Goal: Navigation & Orientation: Find specific page/section

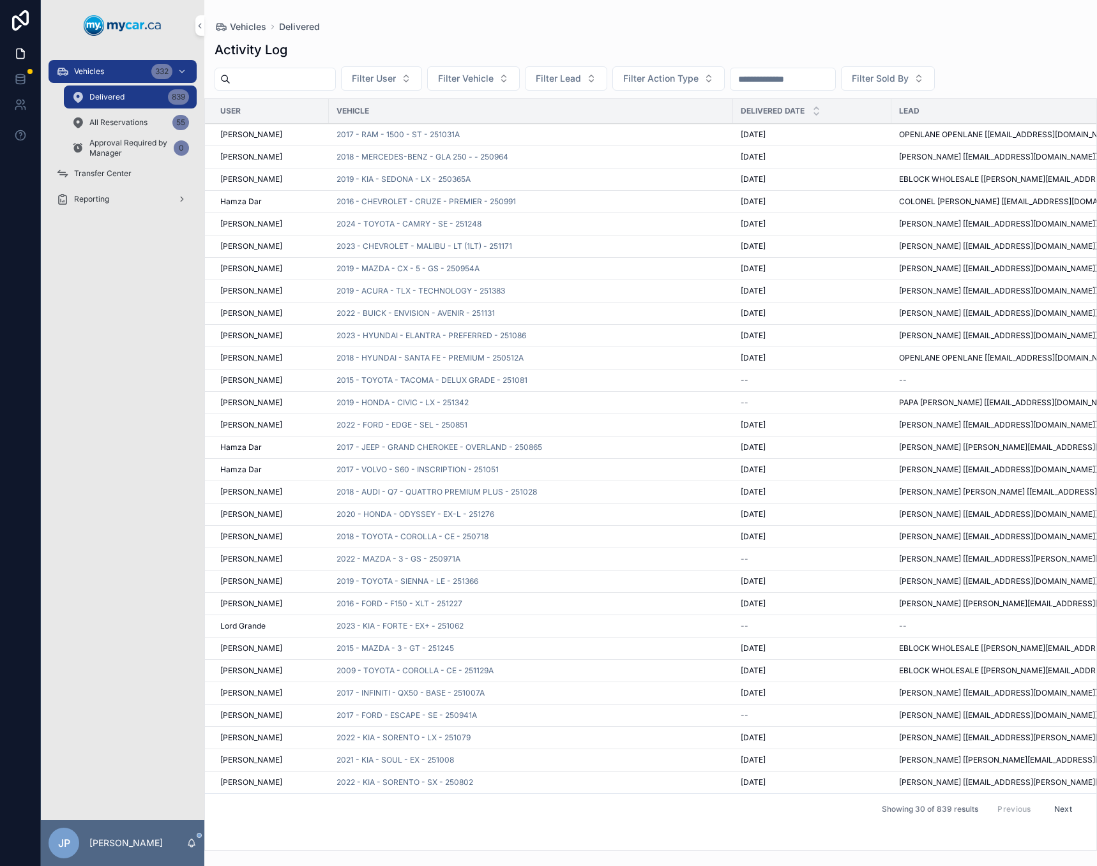
click at [120, 181] on div "Transfer Center" at bounding box center [122, 173] width 133 height 20
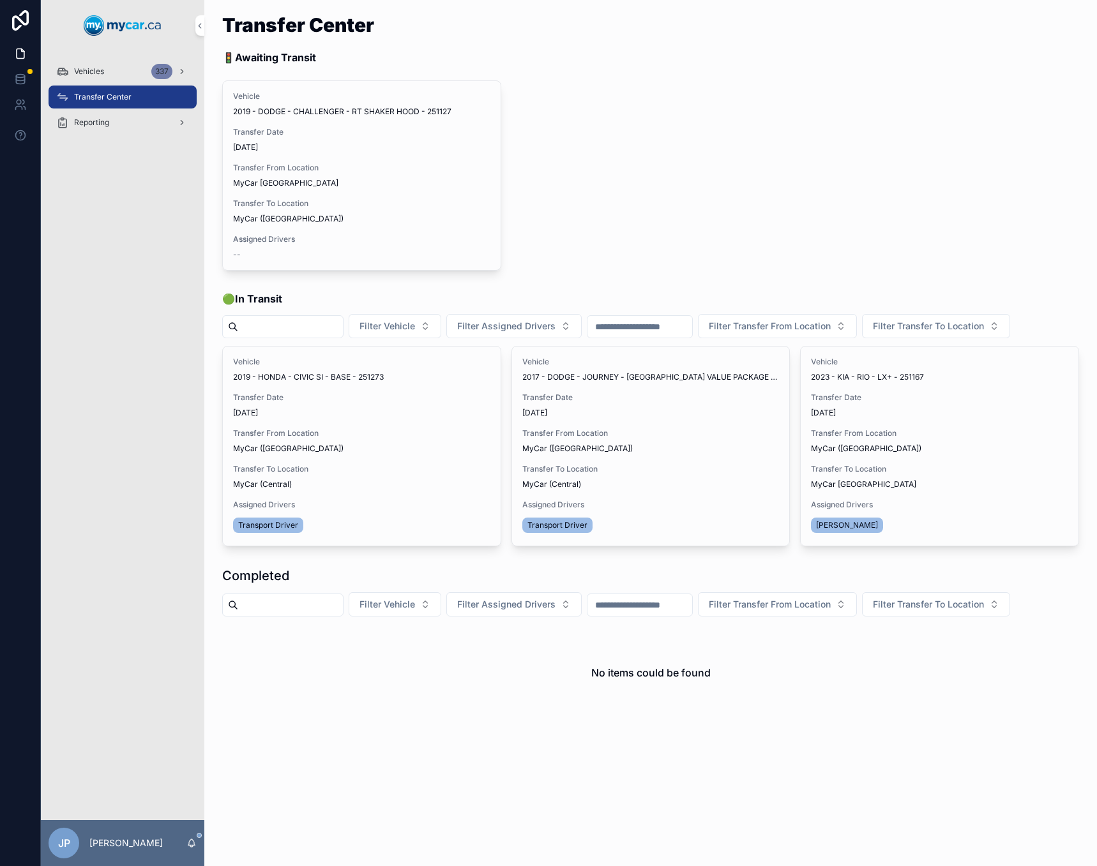
click at [80, 61] on div "Vehicles 337" at bounding box center [122, 71] width 133 height 20
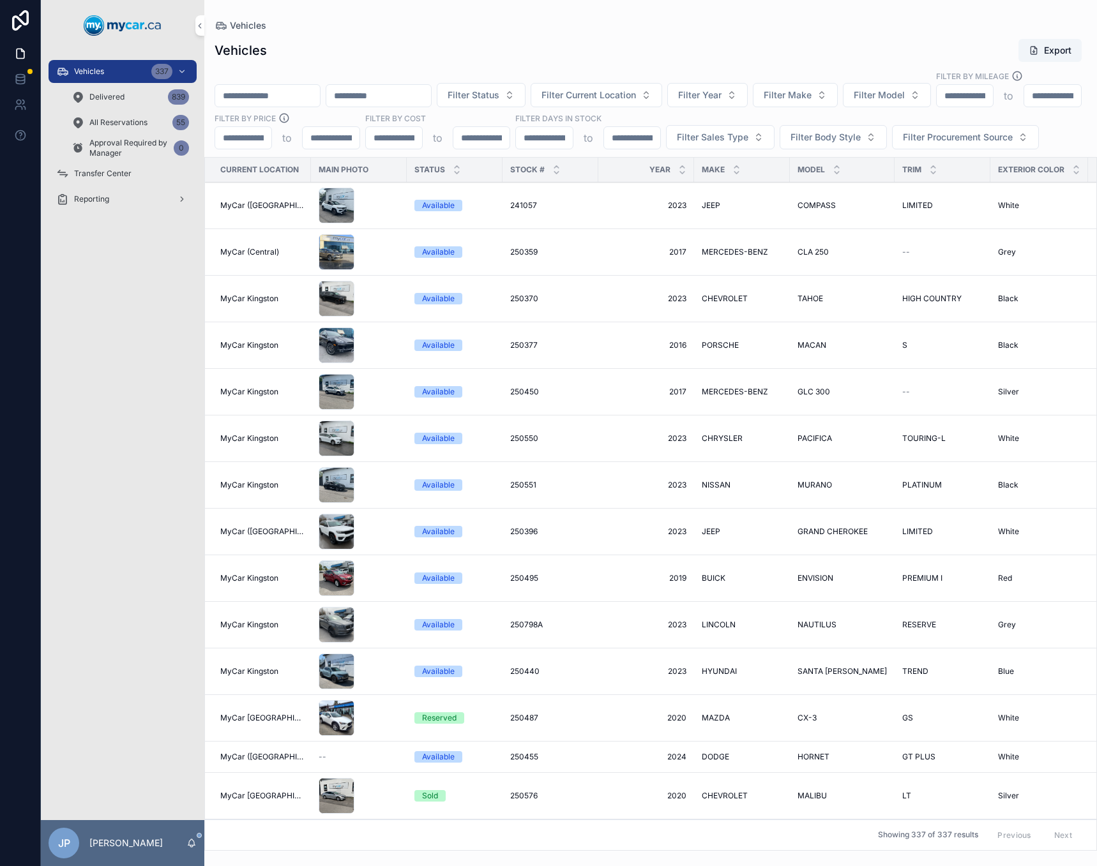
click at [131, 179] on div "Transfer Center" at bounding box center [122, 173] width 133 height 20
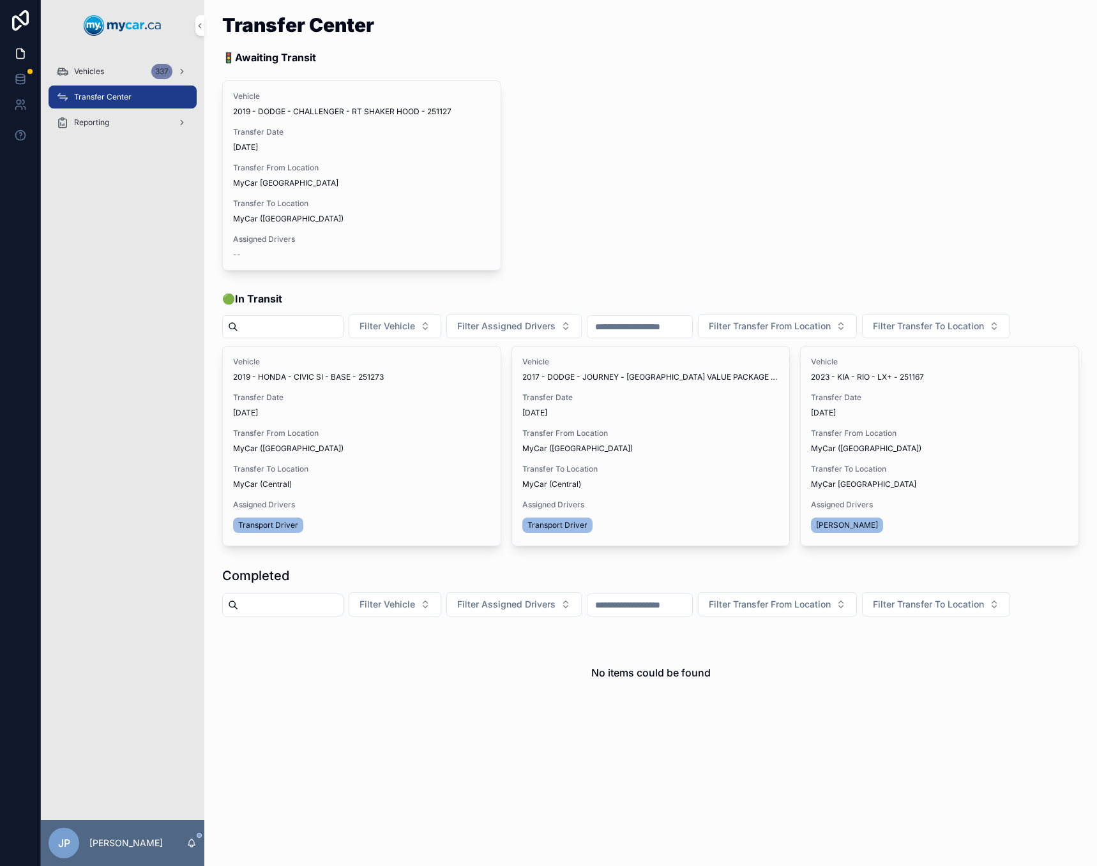
click at [137, 61] on div "Vehicles 337" at bounding box center [122, 71] width 133 height 20
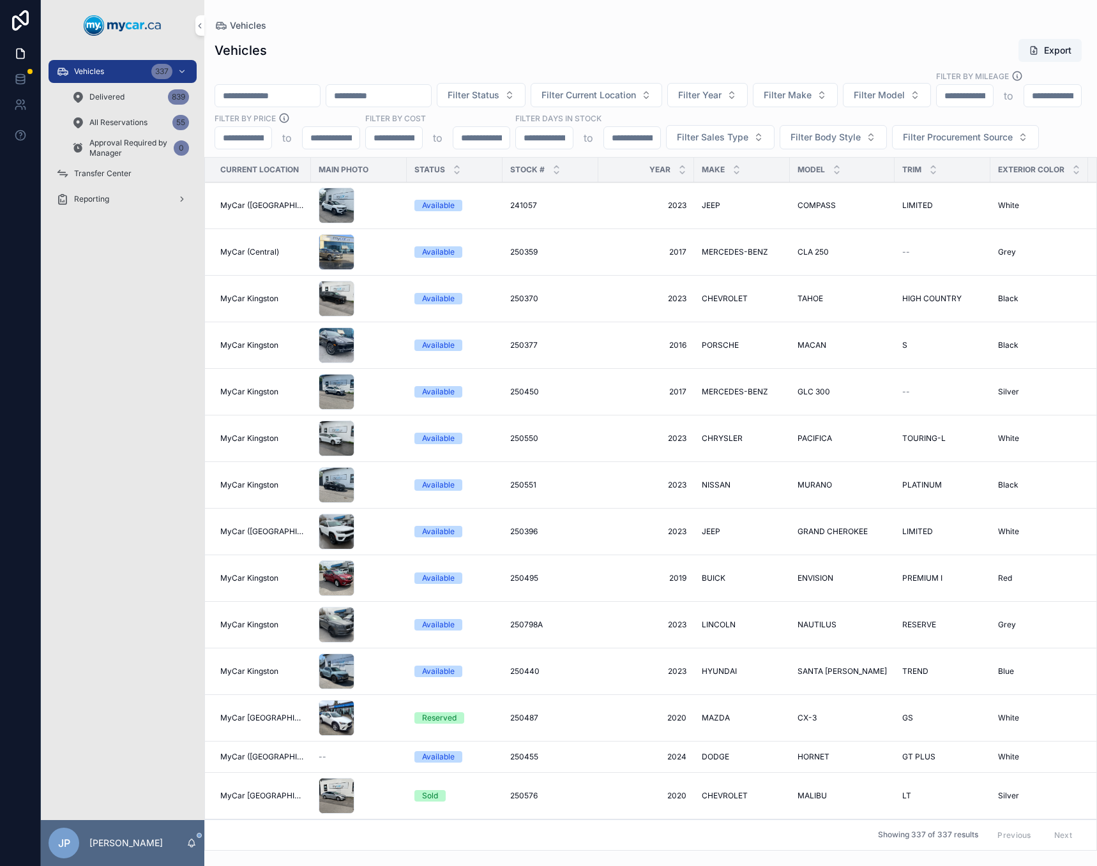
click at [126, 146] on span "Approval Required by Manager" at bounding box center [128, 148] width 79 height 20
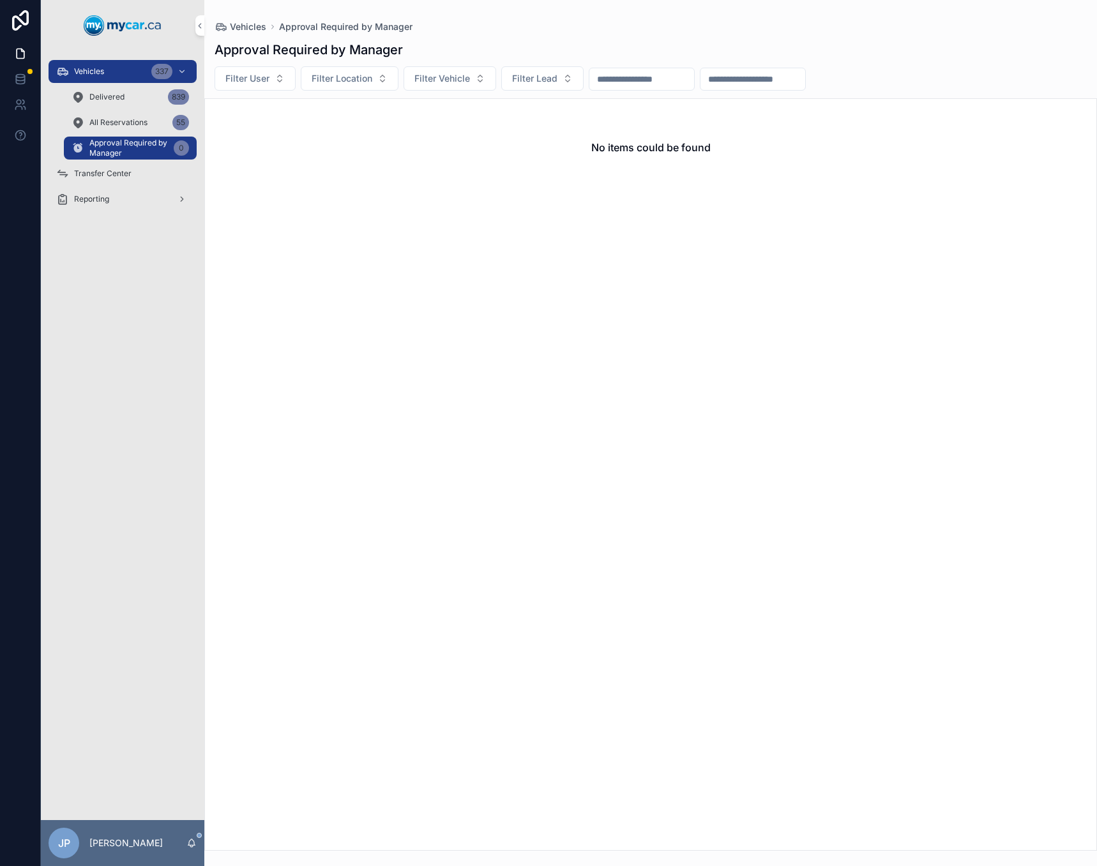
click at [116, 123] on span "All Reservations" at bounding box center [118, 122] width 58 height 10
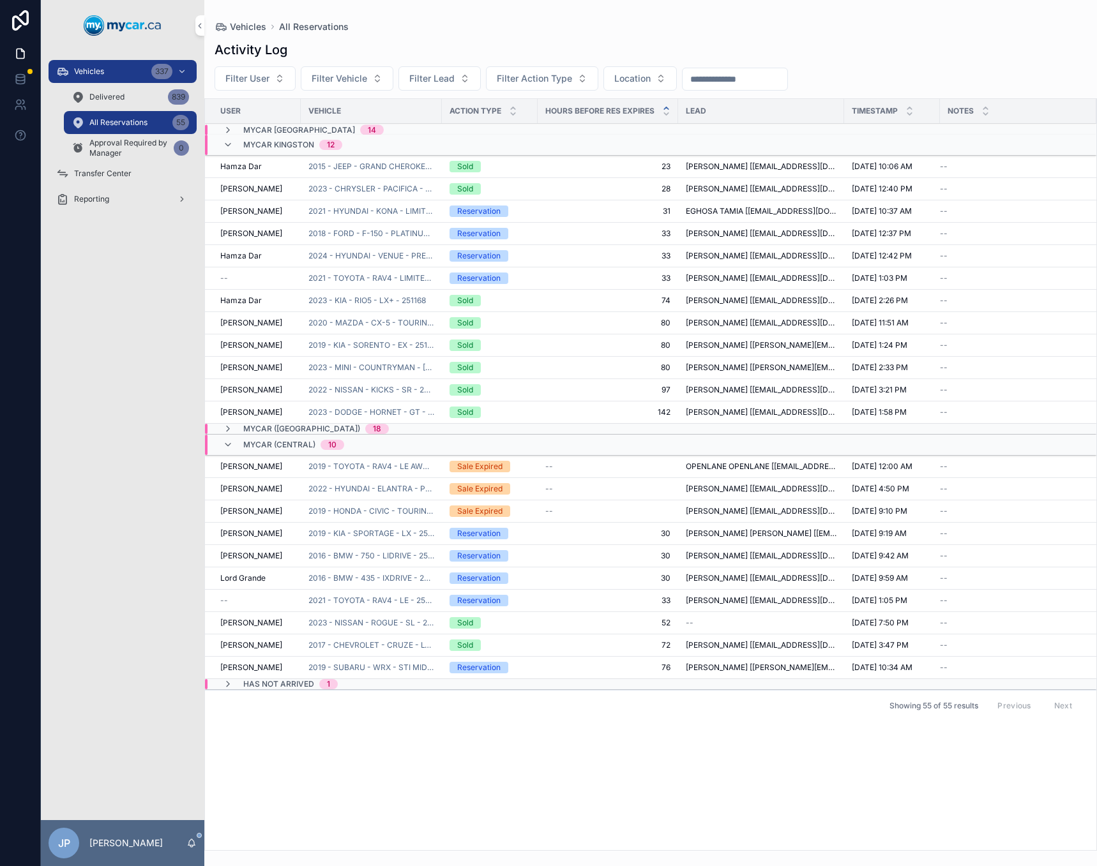
click at [121, 106] on div "Delivered 839" at bounding box center [130, 97] width 117 height 20
